Goal: Task Accomplishment & Management: Manage account settings

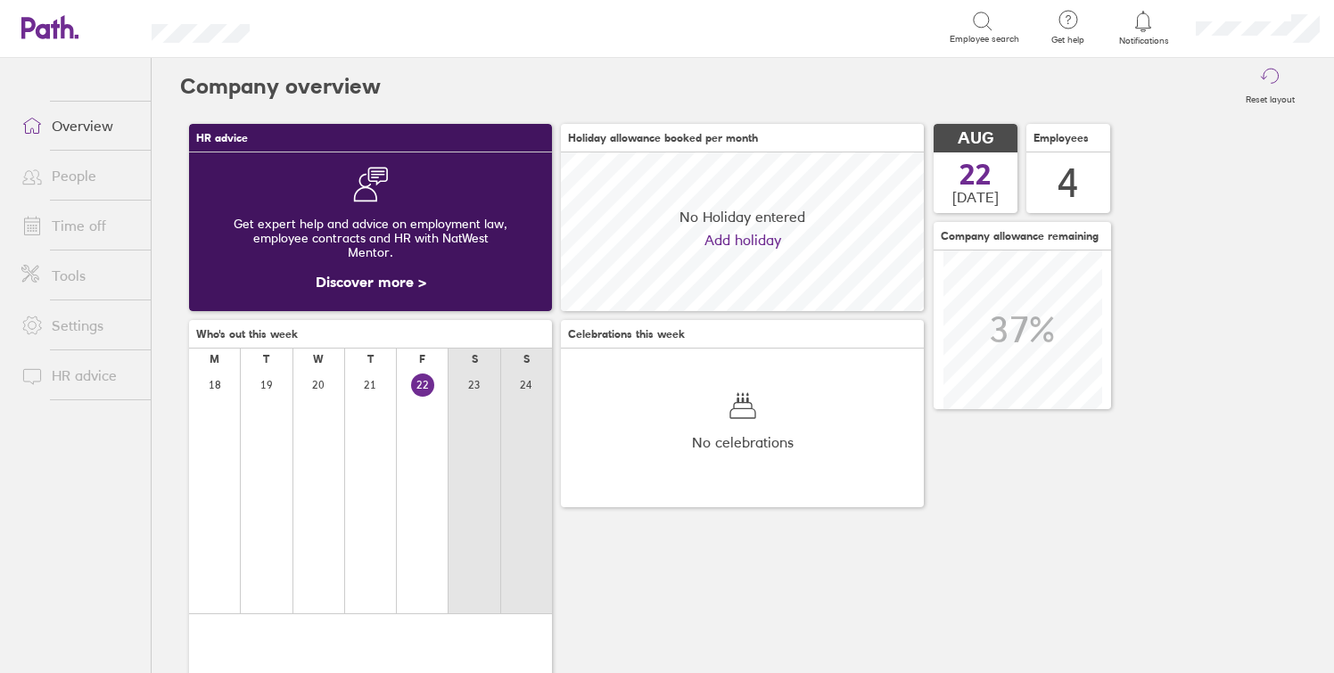
scroll to position [159, 363]
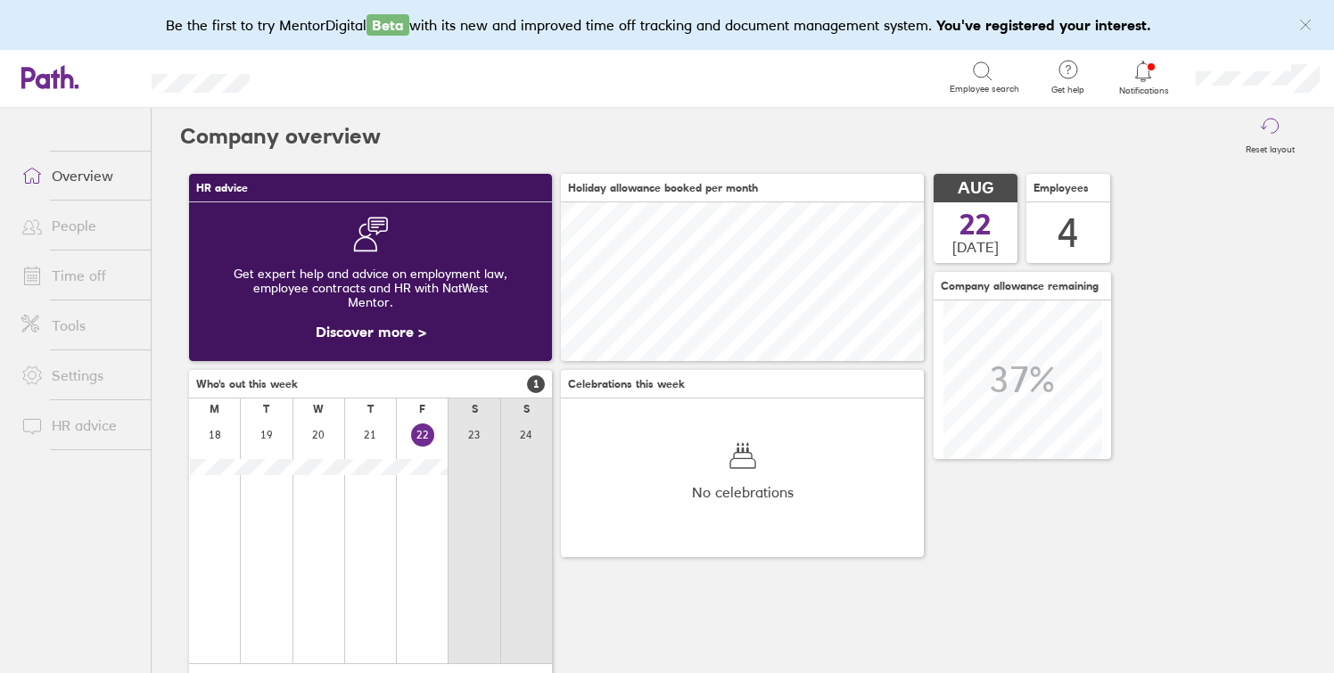
click at [72, 269] on link "Time off" at bounding box center [79, 276] width 144 height 36
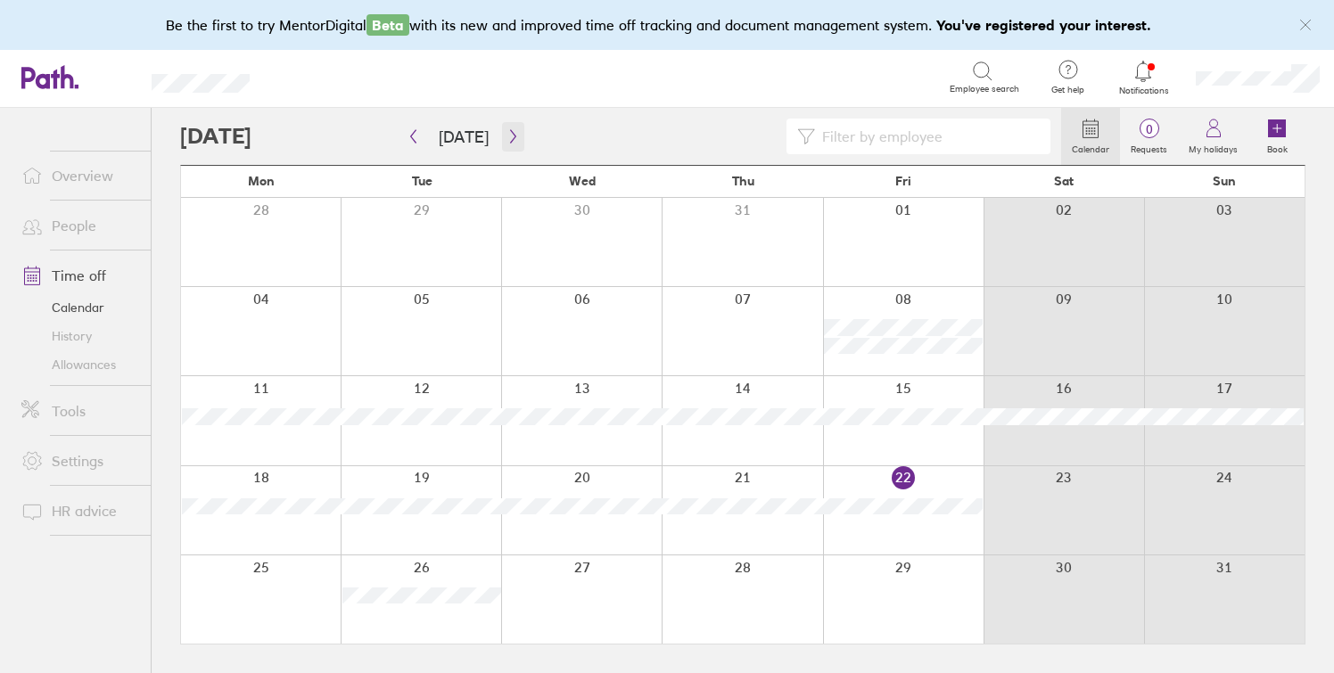
click at [514, 128] on button "button" at bounding box center [513, 136] width 22 height 29
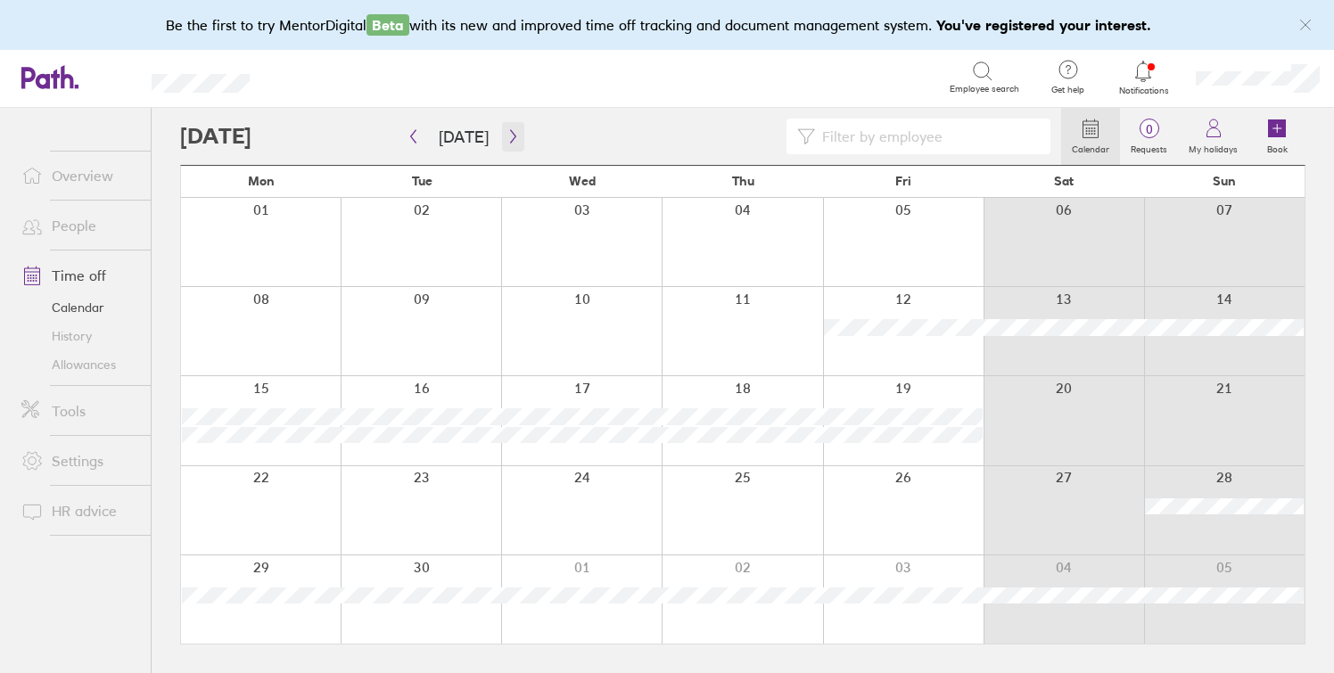
click at [514, 128] on button "button" at bounding box center [513, 136] width 22 height 29
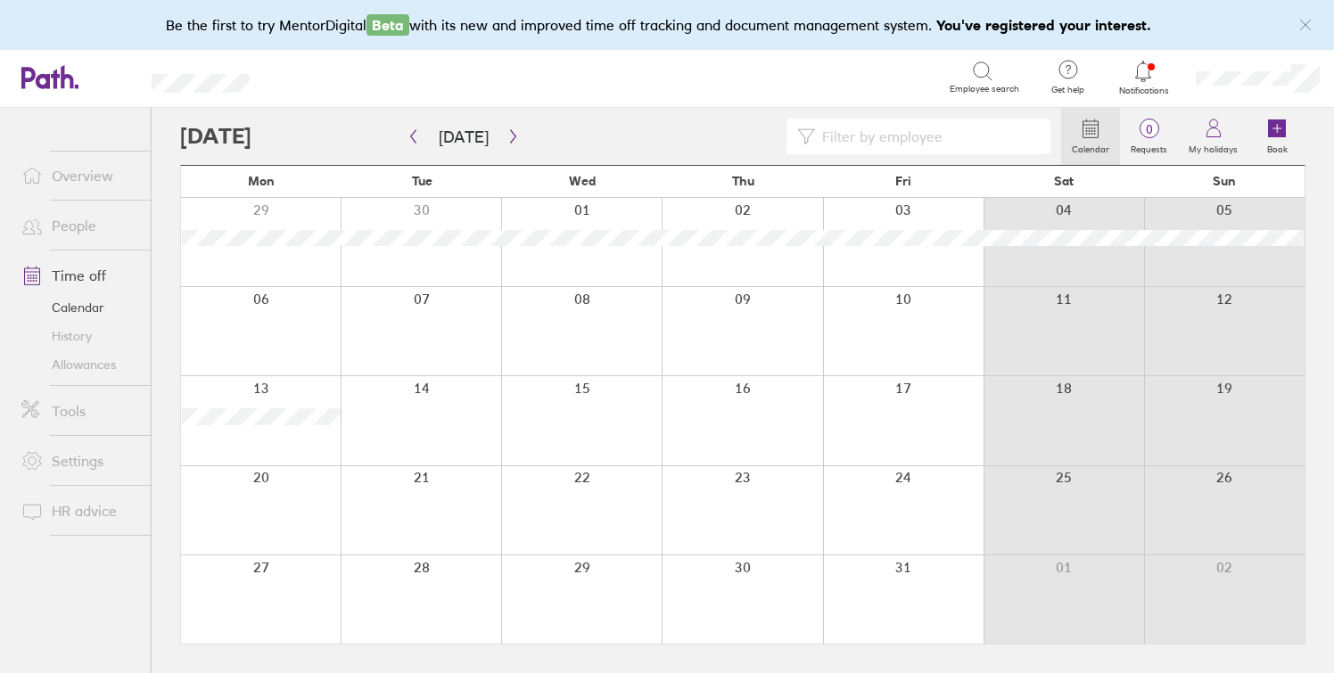
click at [884, 317] on div at bounding box center [903, 331] width 161 height 88
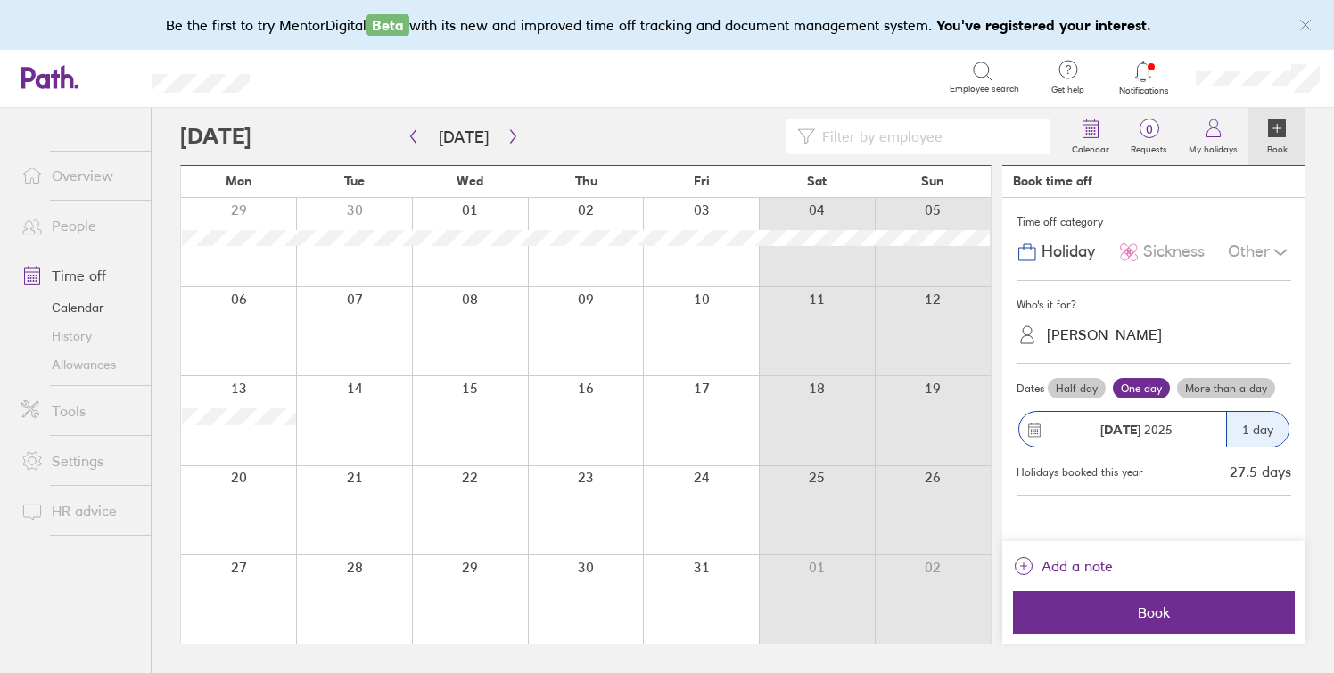
click at [701, 338] on div at bounding box center [701, 331] width 116 height 88
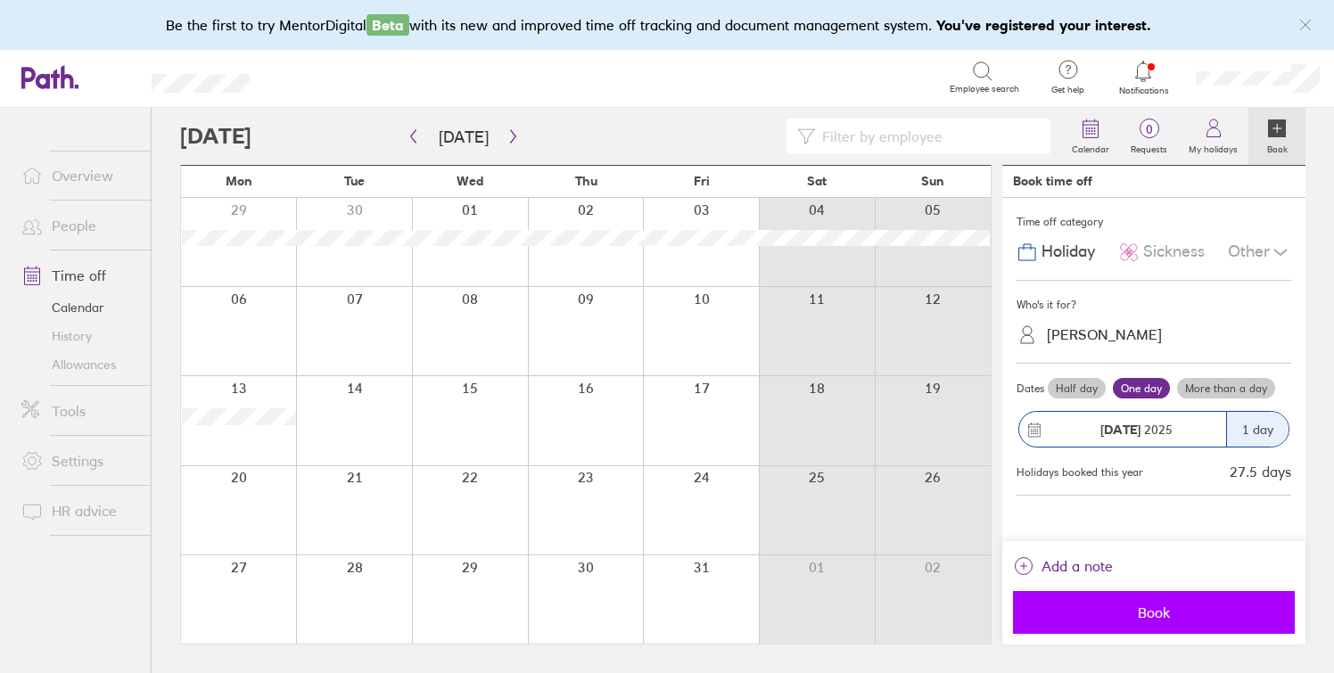
click at [1113, 612] on span "Book" at bounding box center [1153, 613] width 257 height 16
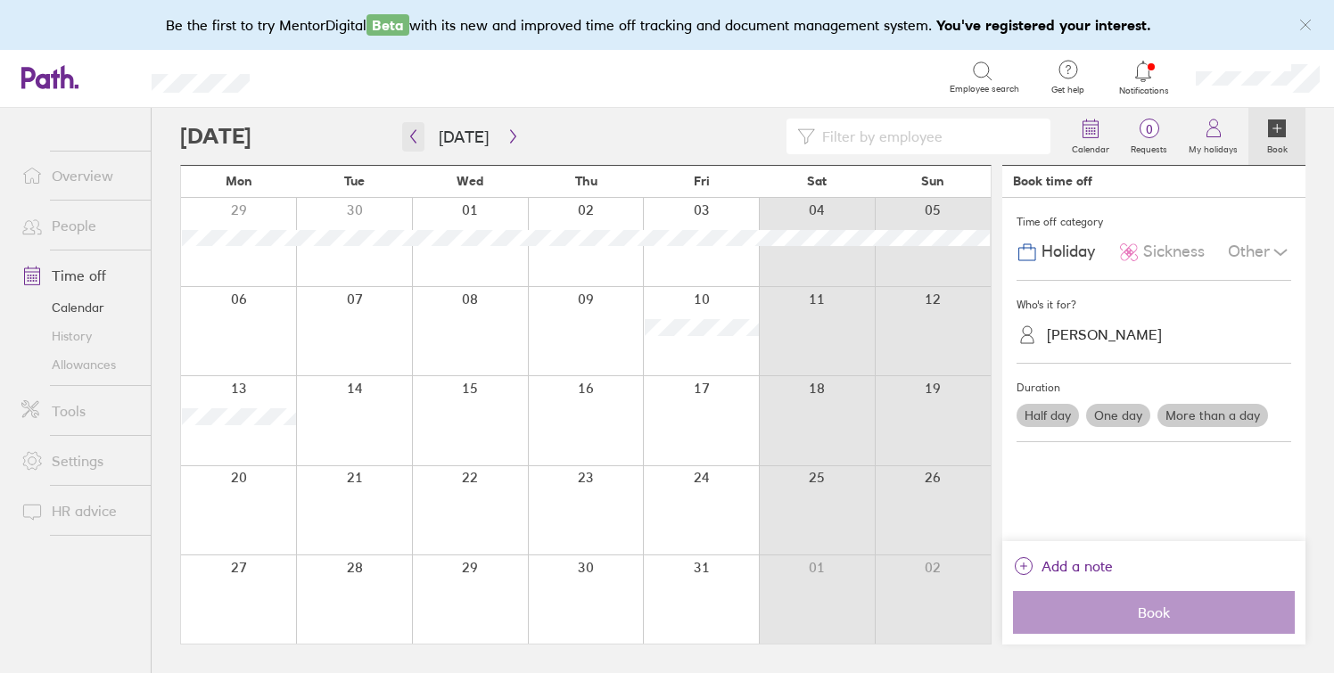
click at [414, 132] on icon "button" at bounding box center [413, 136] width 5 height 13
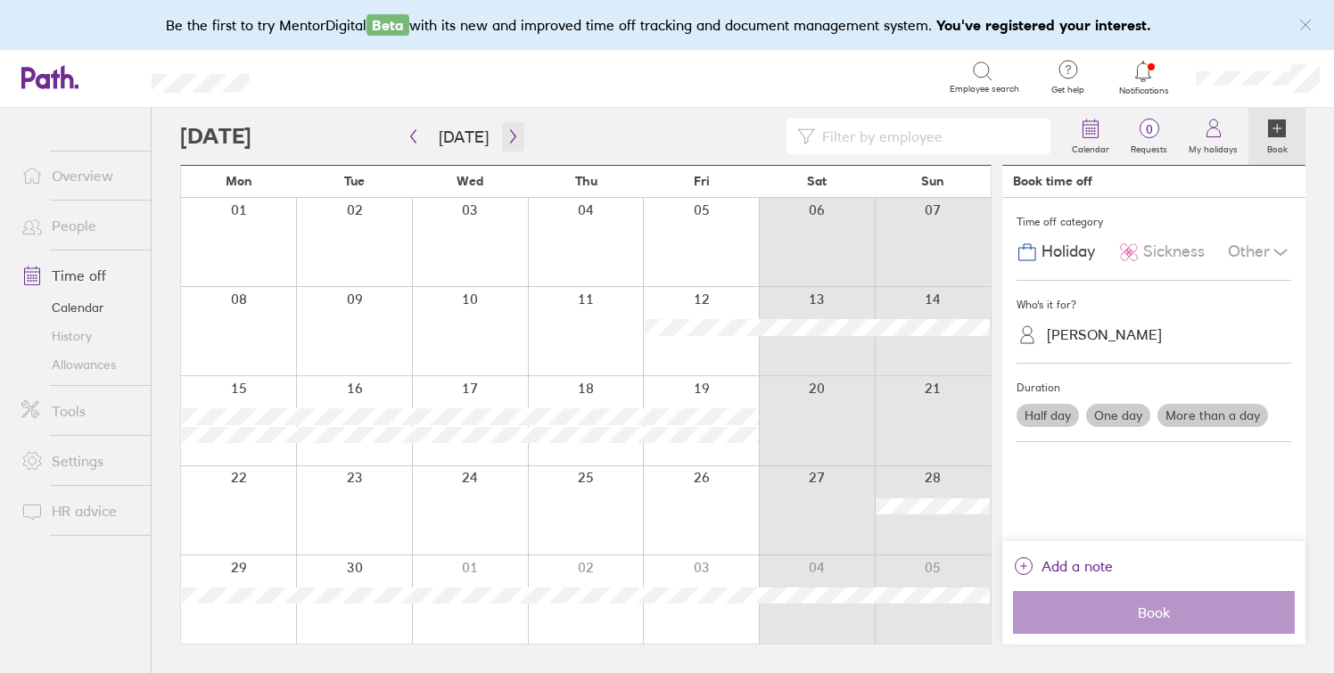
click at [506, 134] on icon "button" at bounding box center [512, 136] width 13 height 14
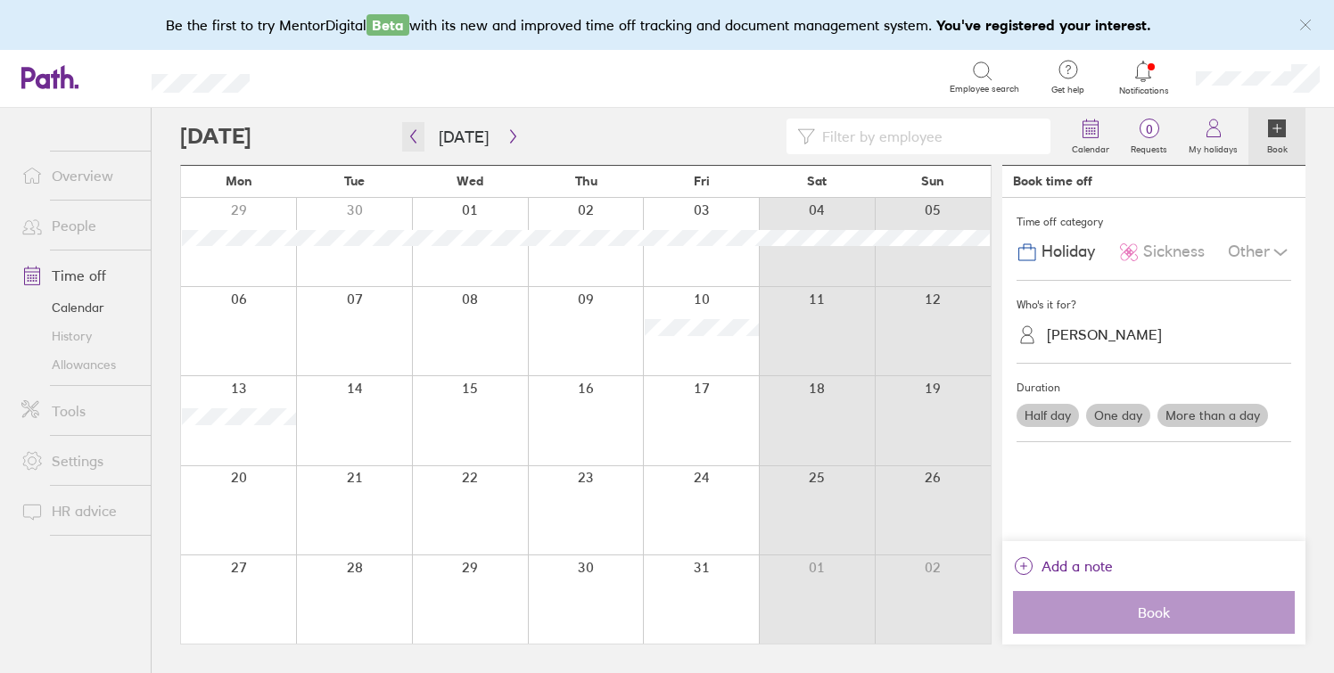
click at [412, 133] on icon "button" at bounding box center [413, 136] width 5 height 13
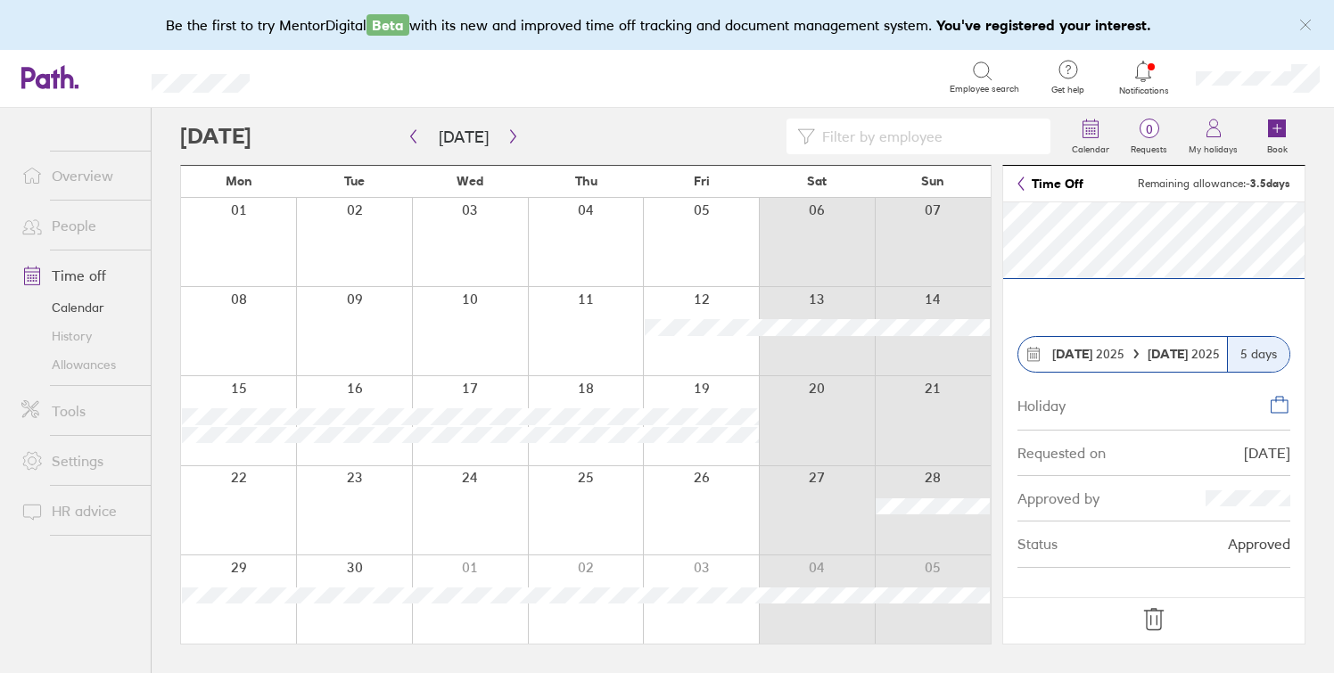
click at [1150, 613] on icon at bounding box center [1154, 619] width 29 height 29
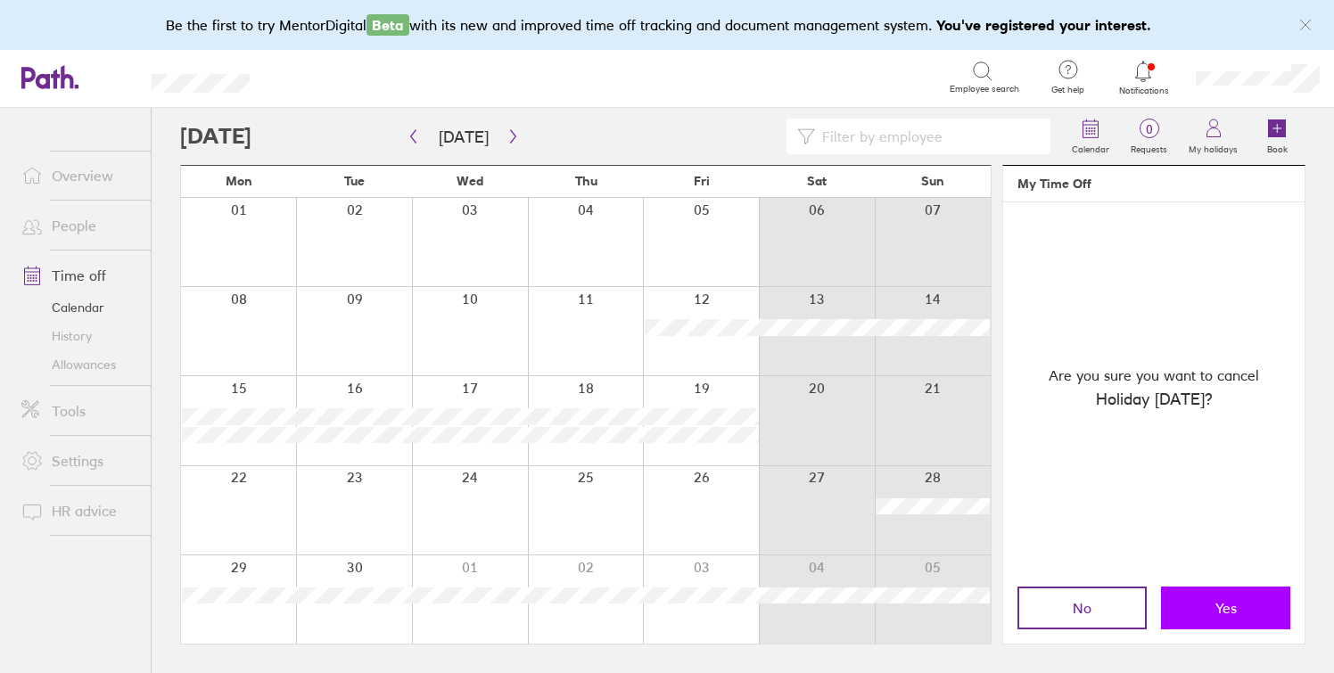
click at [1187, 613] on button "Yes" at bounding box center [1225, 608] width 129 height 43
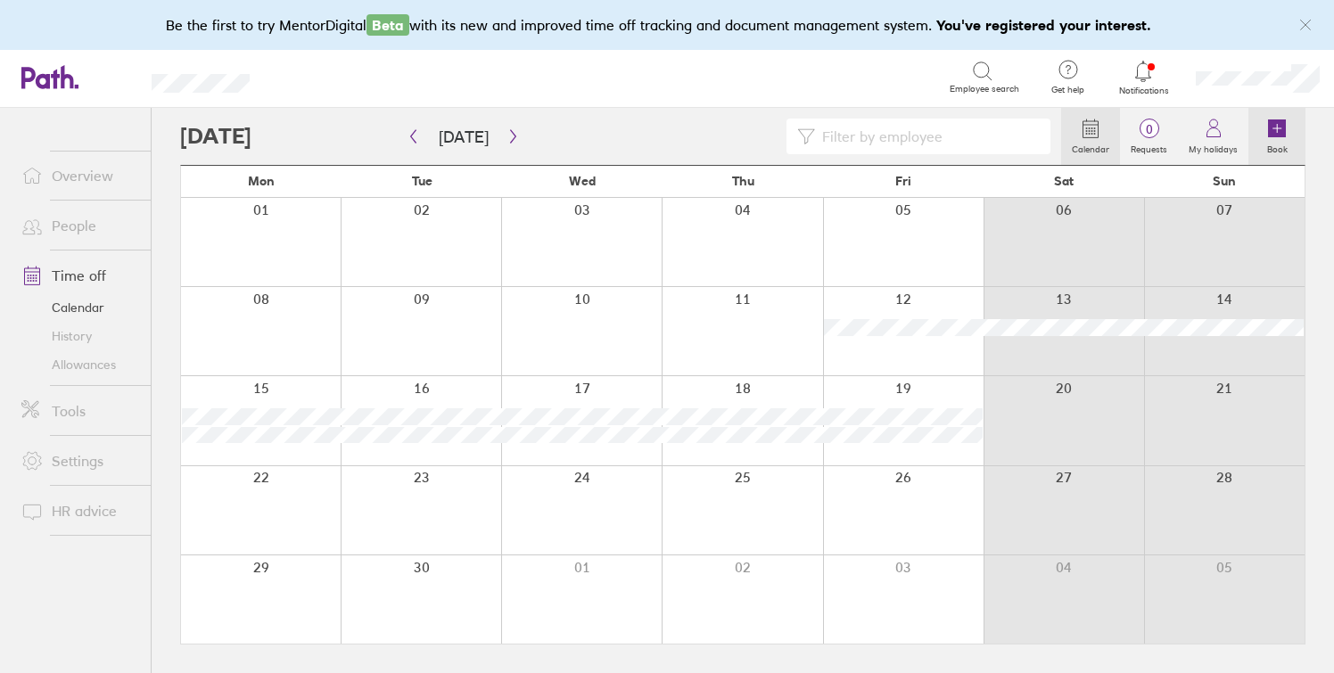
click at [1275, 132] on icon at bounding box center [1277, 128] width 18 height 18
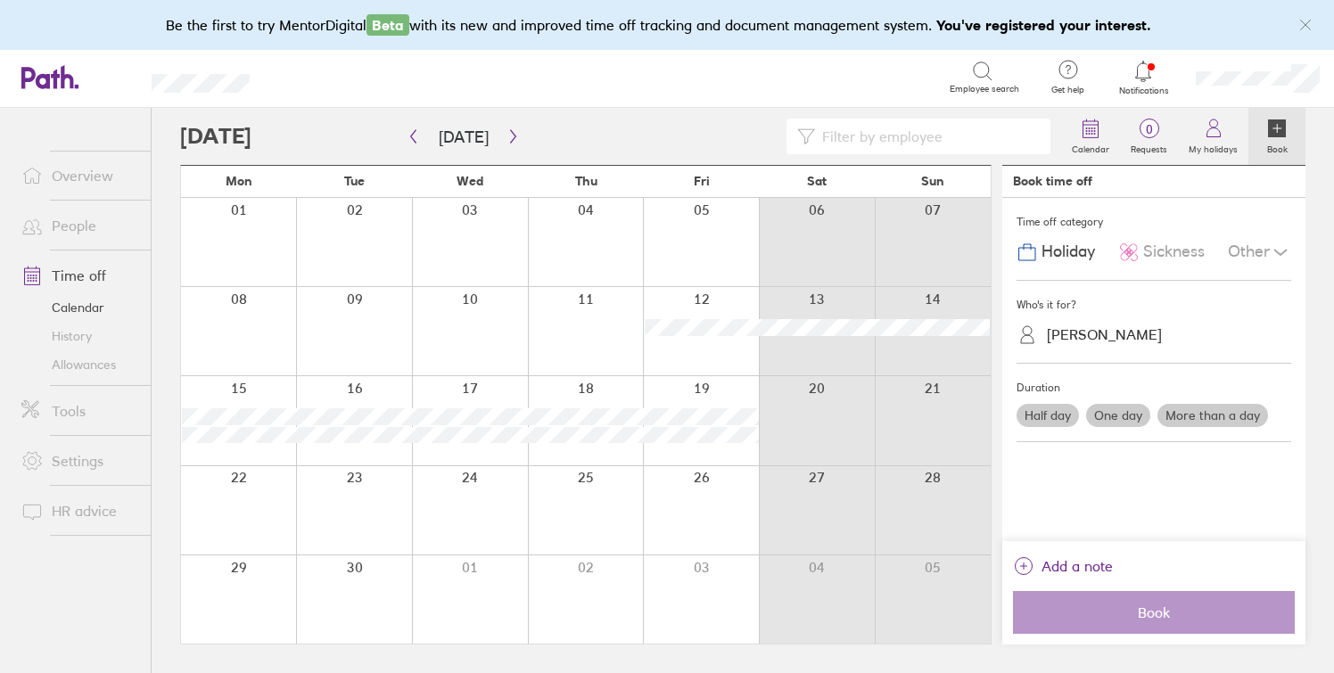
click at [242, 585] on div at bounding box center [238, 600] width 115 height 88
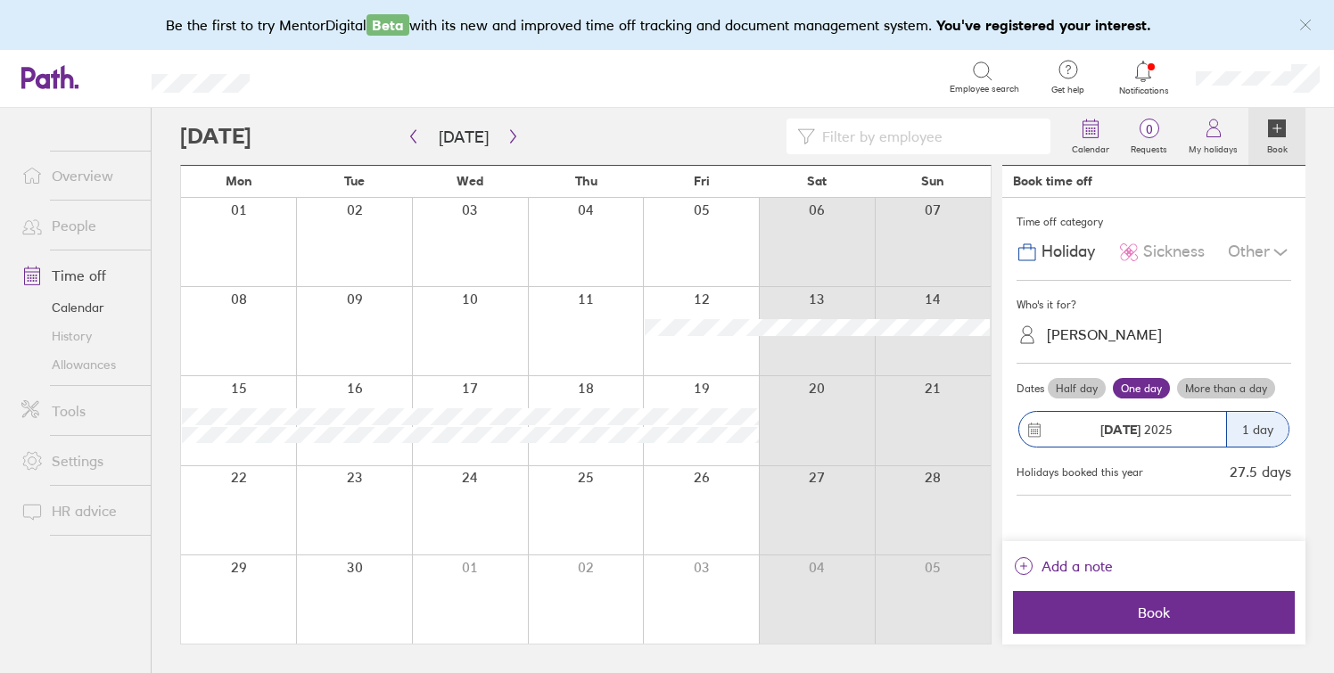
click at [1207, 391] on label "More than a day" at bounding box center [1226, 388] width 98 height 21
click at [0, 0] on input "More than a day" at bounding box center [0, 0] width 0 height 0
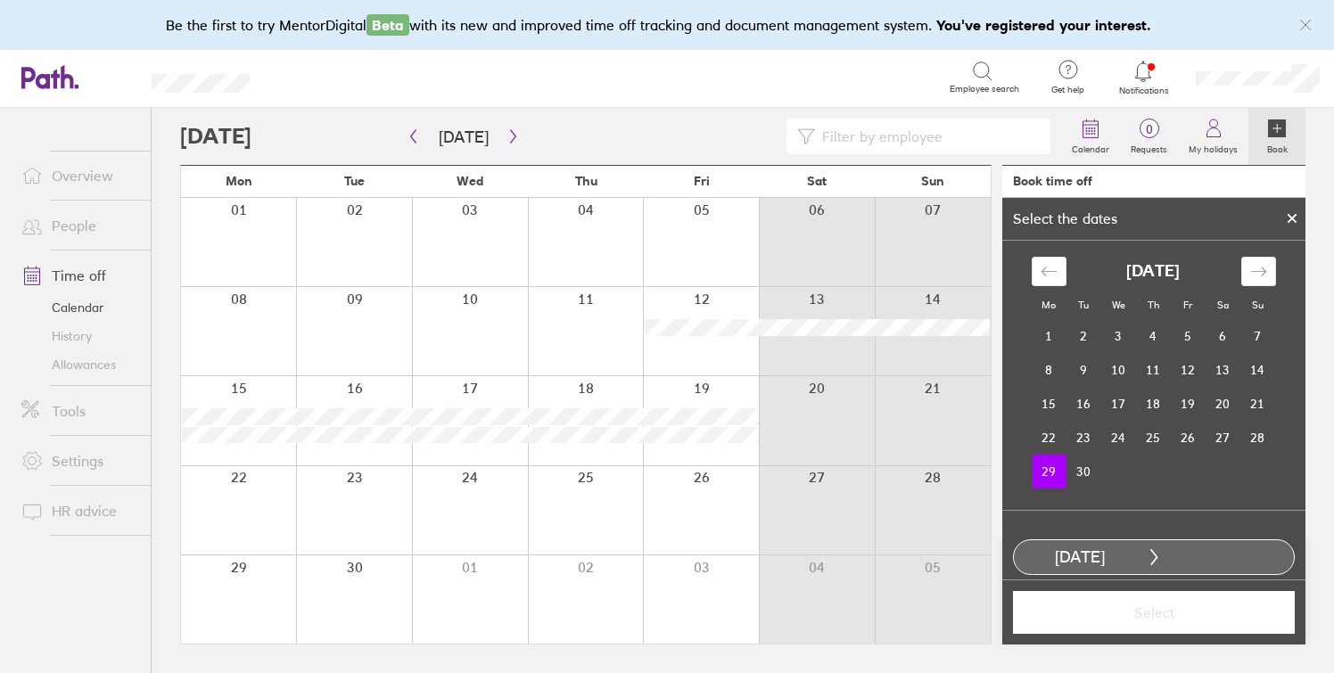
click at [1042, 473] on td "29" at bounding box center [1049, 472] width 35 height 34
click at [1157, 557] on icon at bounding box center [1154, 556] width 6 height 15
click at [1265, 273] on icon "Move forward to switch to the next month." at bounding box center [1258, 271] width 17 height 17
click at [1194, 333] on td "3" at bounding box center [1188, 336] width 35 height 34
click at [1137, 608] on span "Select" at bounding box center [1153, 613] width 257 height 16
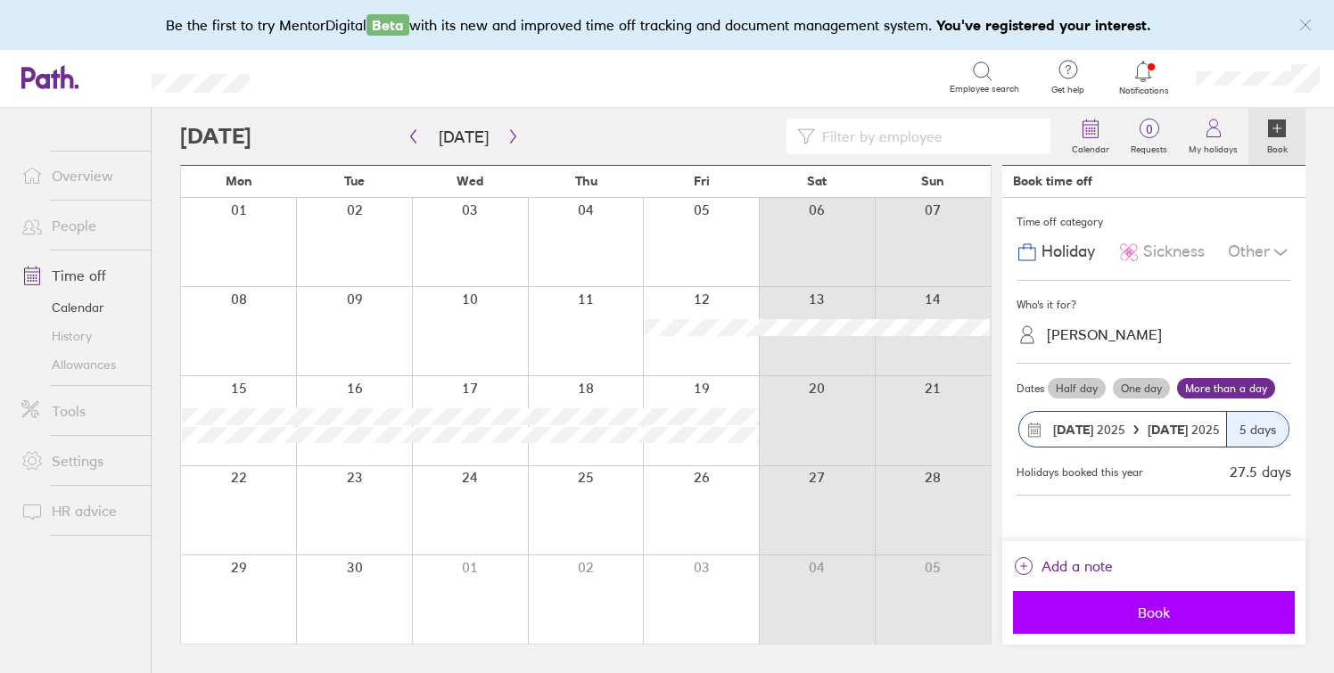
click at [1126, 605] on span "Book" at bounding box center [1153, 613] width 257 height 16
